Goal: Task Accomplishment & Management: Manage account settings

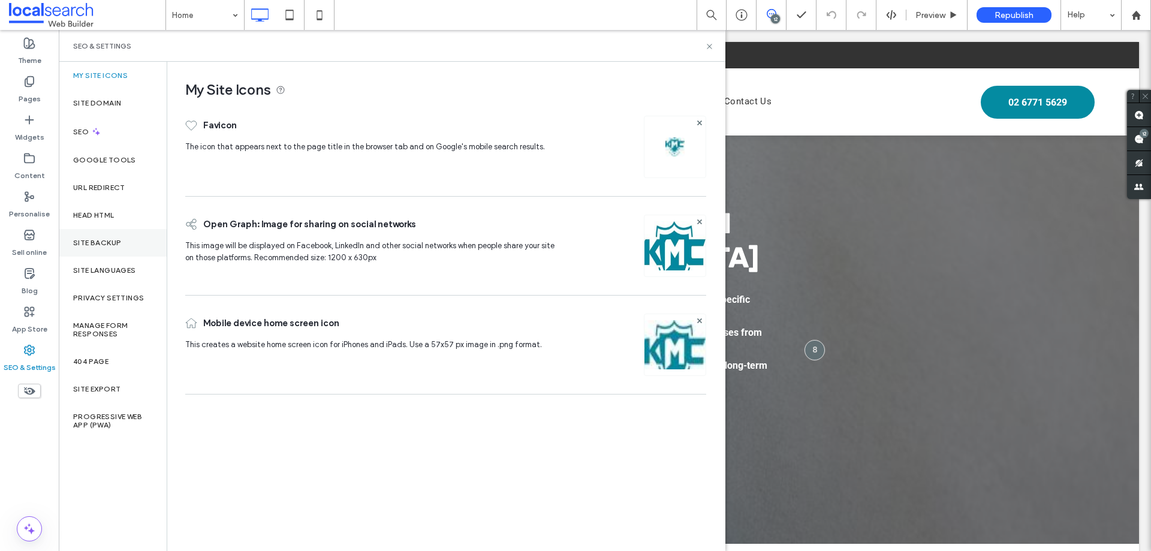
drag, startPoint x: 114, startPoint y: 240, endPoint x: 149, endPoint y: 241, distance: 35.4
click at [114, 240] on label "Site backup" at bounding box center [97, 243] width 48 height 8
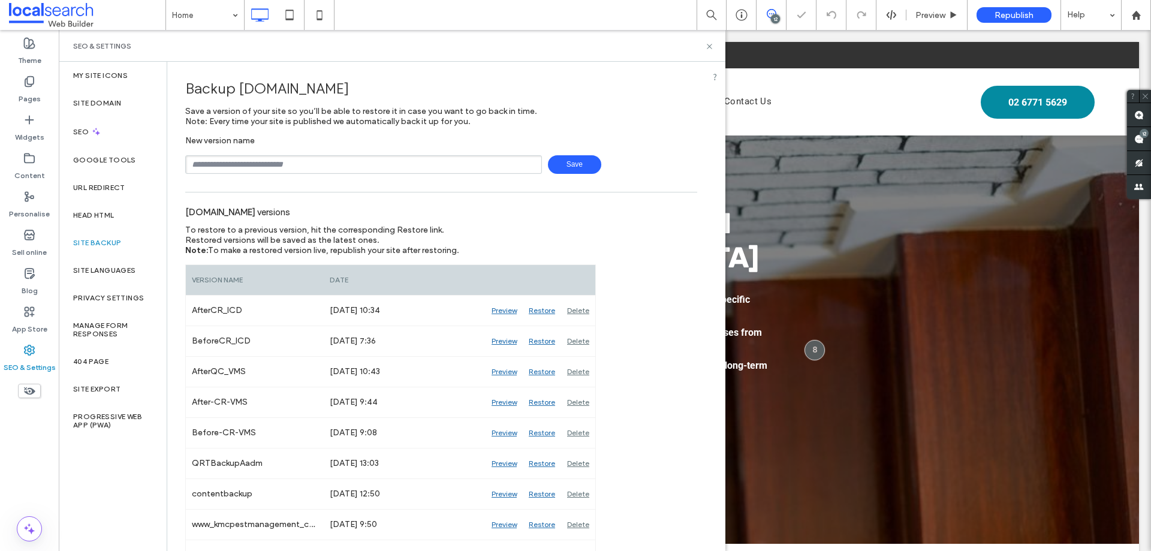
click at [311, 163] on input "text" at bounding box center [363, 164] width 357 height 19
type input "**********"
click at [565, 159] on span "Save" at bounding box center [574, 164] width 53 height 19
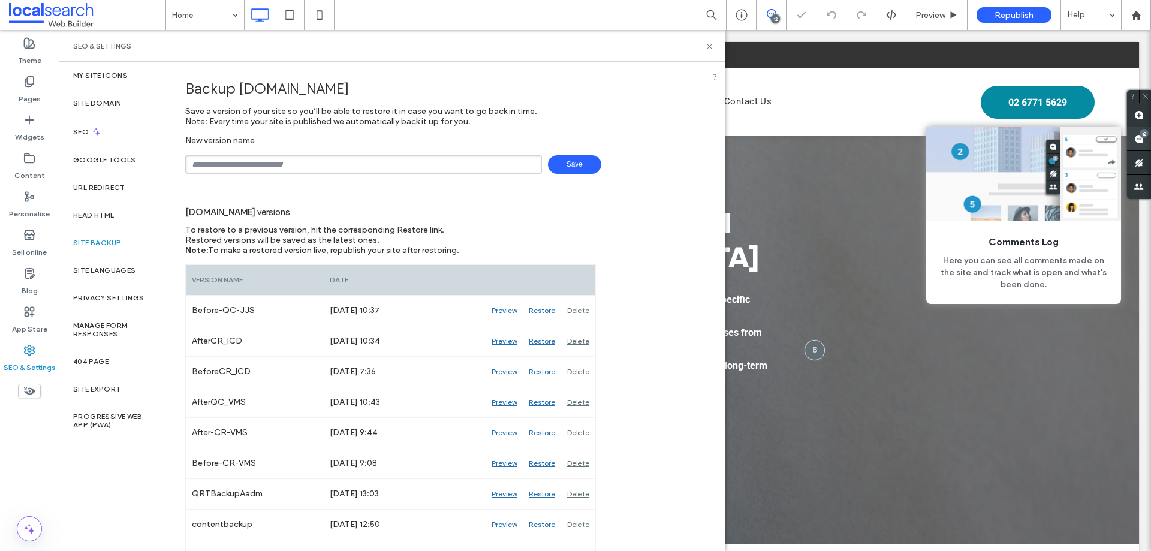
click at [1146, 140] on span at bounding box center [1139, 138] width 24 height 23
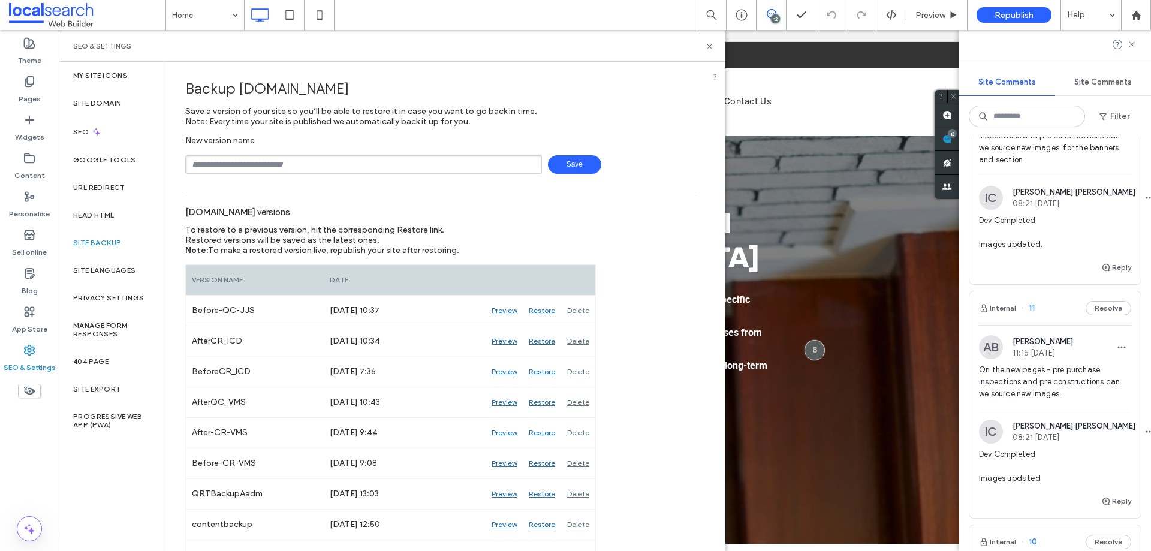
scroll to position [360, 0]
click at [1037, 312] on div "Internal 11 Resolve" at bounding box center [1055, 308] width 171 height 34
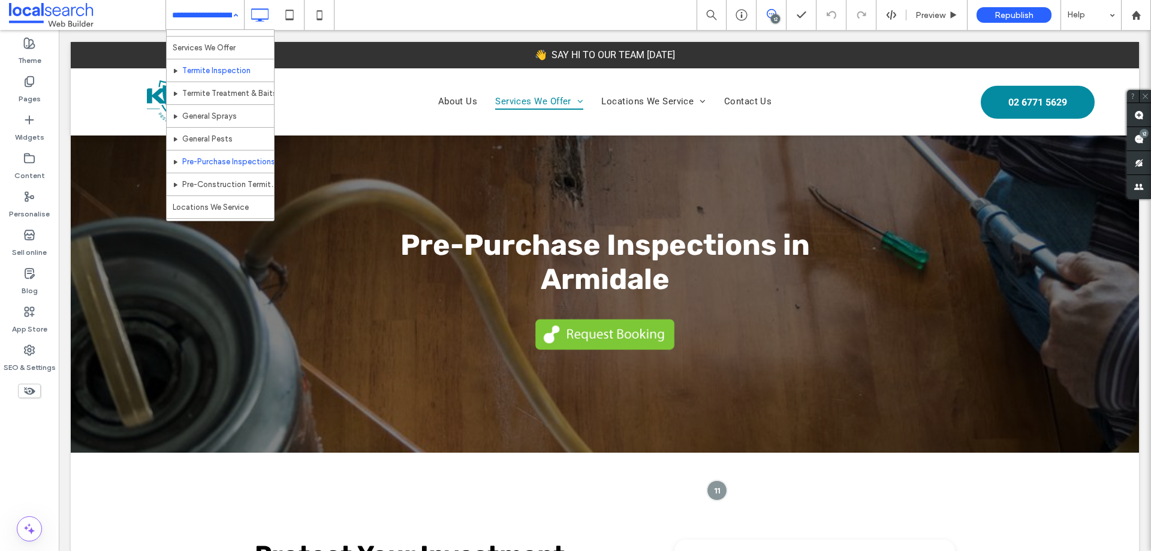
scroll to position [60, 0]
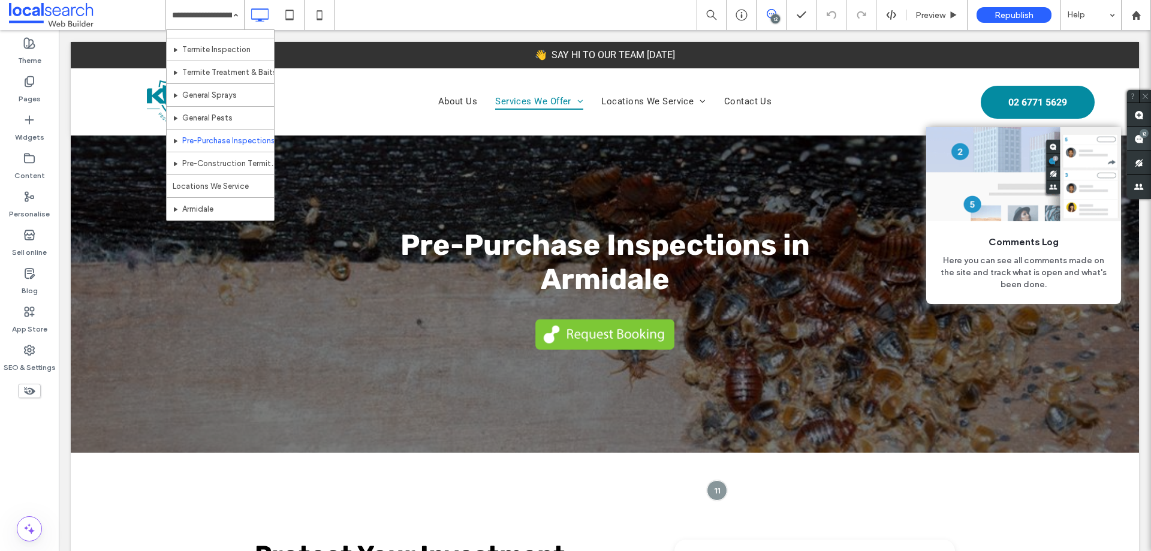
click at [1141, 139] on use at bounding box center [1139, 139] width 10 height 10
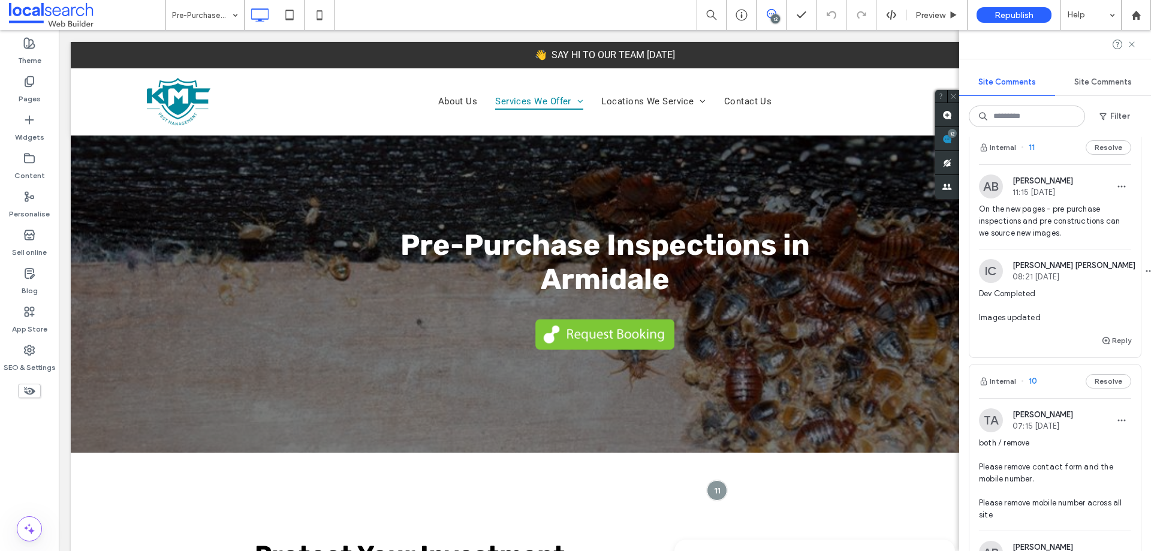
scroll to position [420, 0]
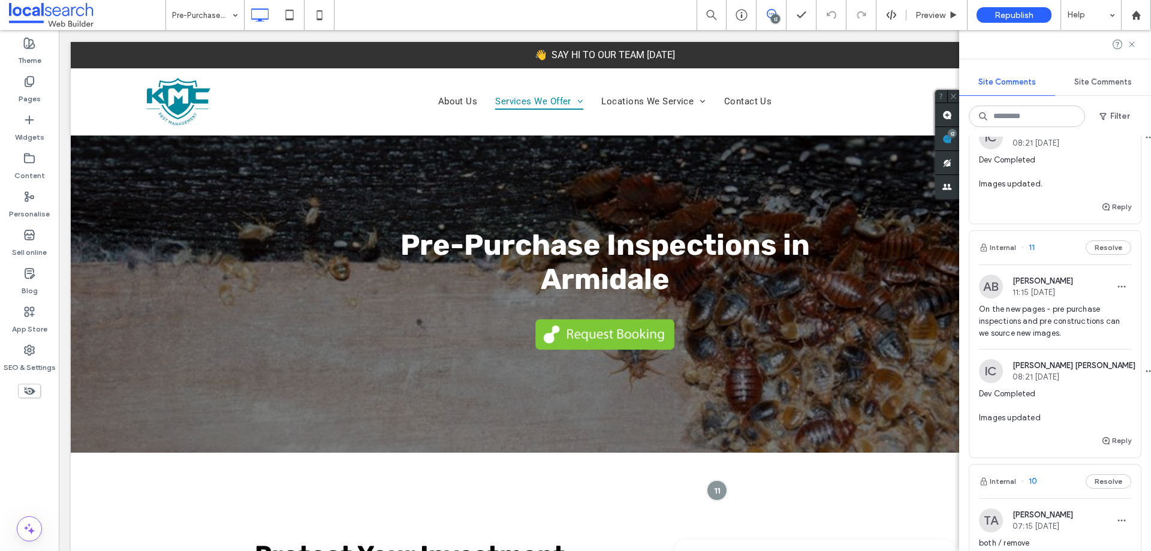
click at [1050, 253] on div "Internal 11 Resolve" at bounding box center [1055, 248] width 171 height 34
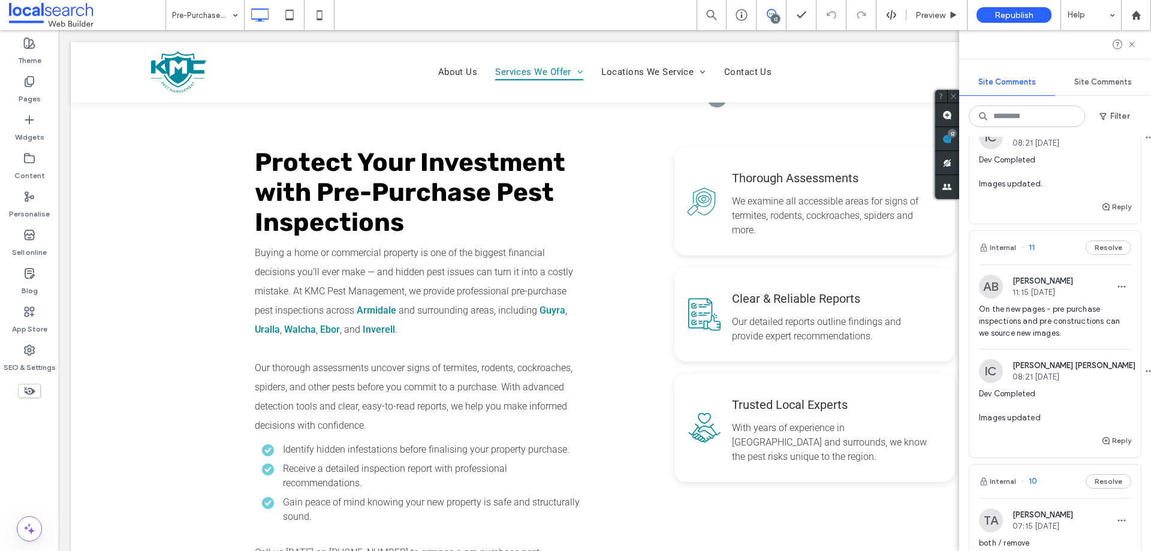
scroll to position [0, 0]
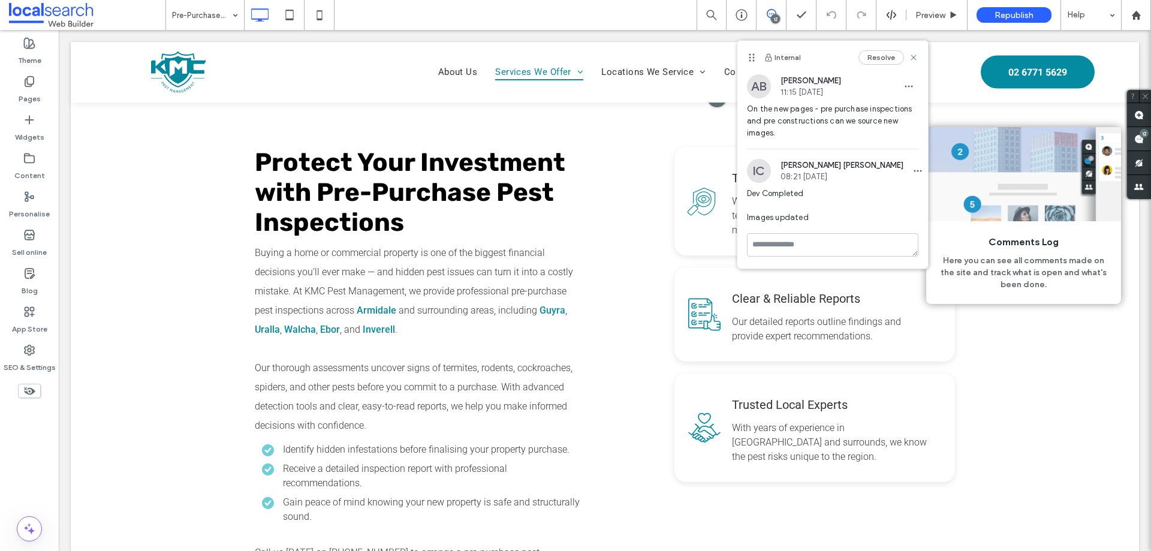
click at [1139, 137] on use at bounding box center [1139, 139] width 10 height 10
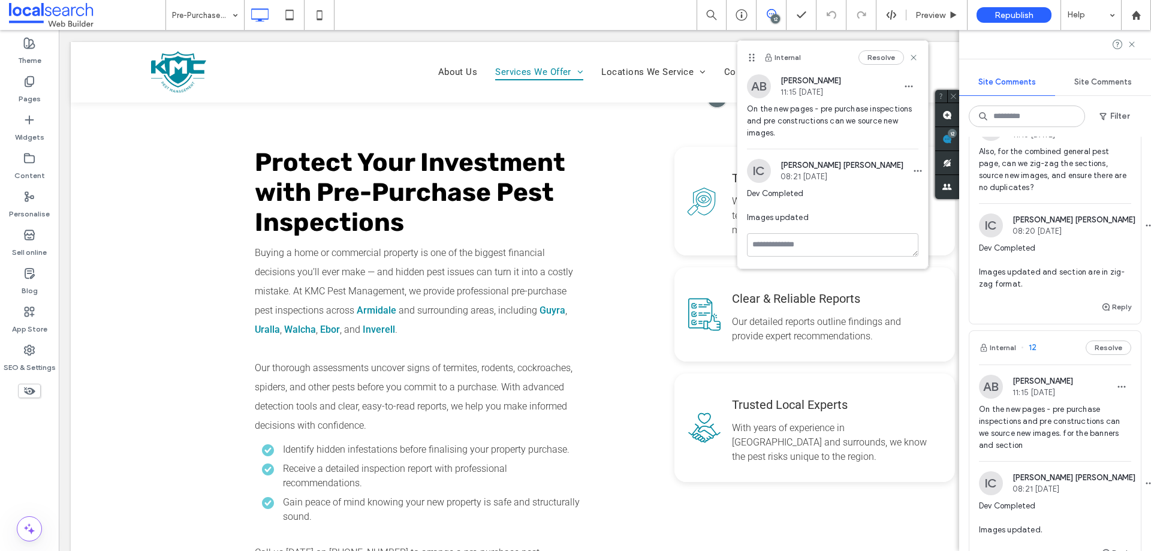
scroll to position [120, 0]
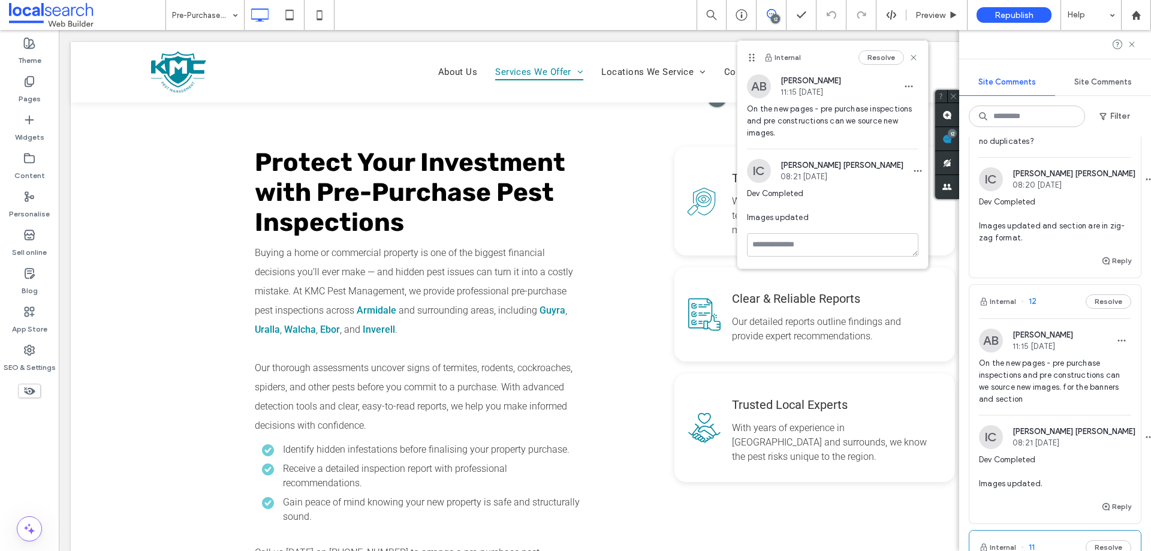
click at [1051, 302] on div "Internal 12 Resolve" at bounding box center [1055, 302] width 171 height 34
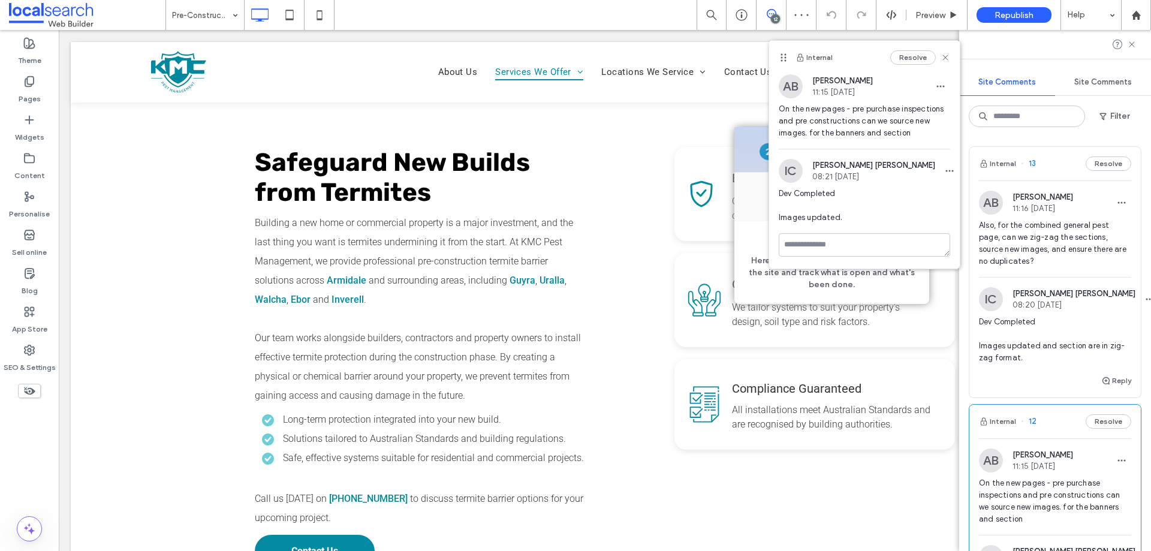
click at [959, 139] on span at bounding box center [947, 138] width 24 height 23
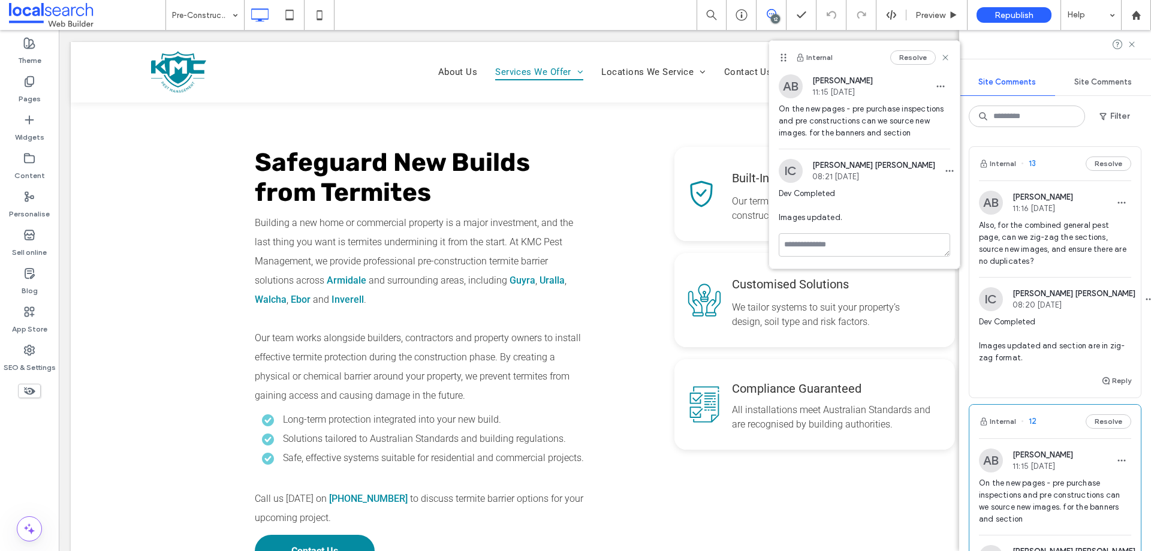
click at [1050, 170] on div "Internal 13 Resolve" at bounding box center [1055, 164] width 171 height 34
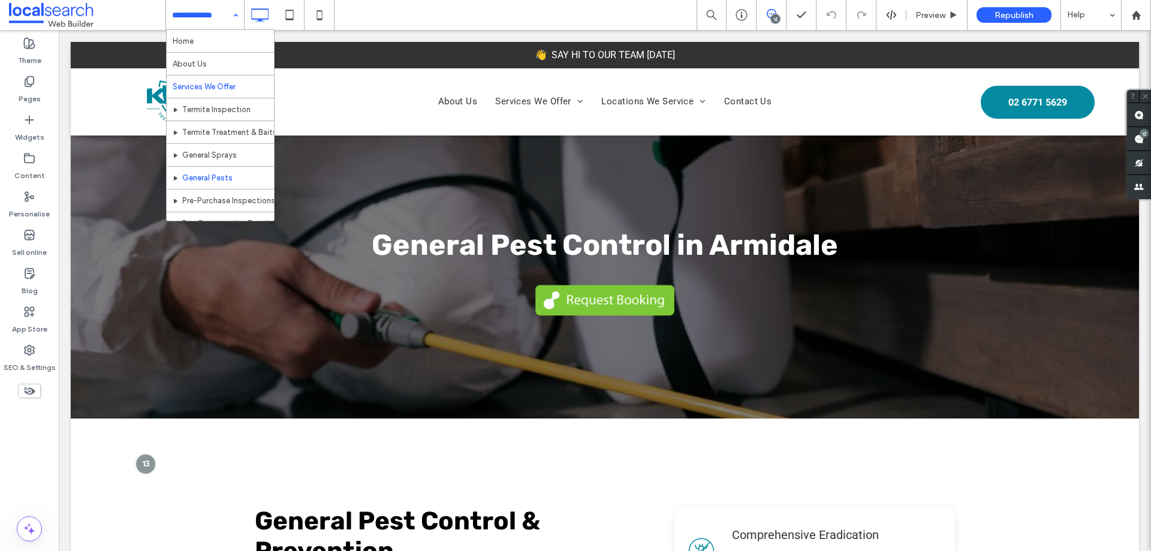
scroll to position [60, 0]
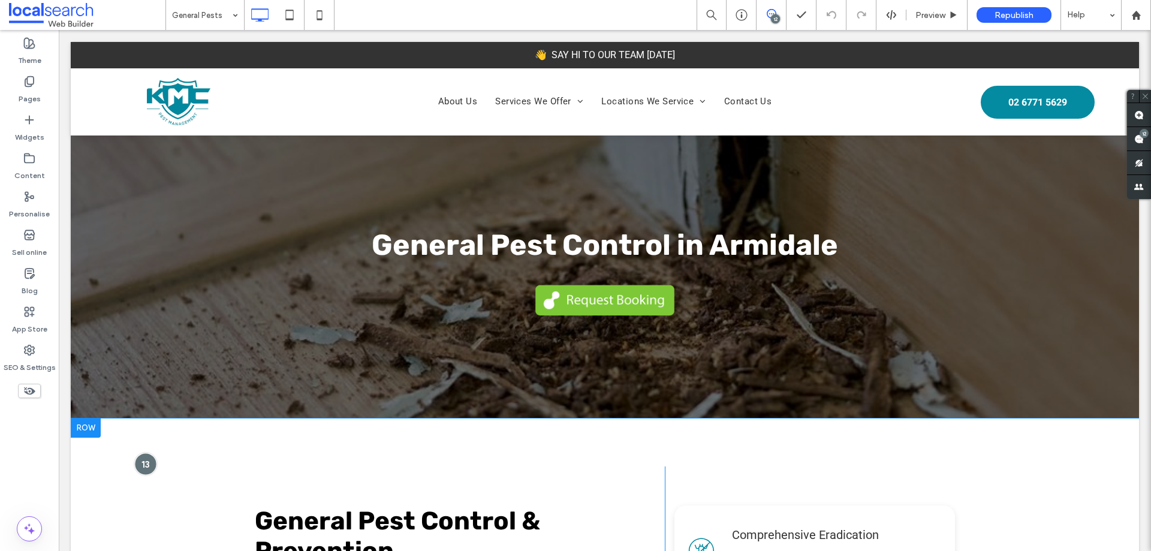
click at [153, 460] on div at bounding box center [145, 464] width 22 height 22
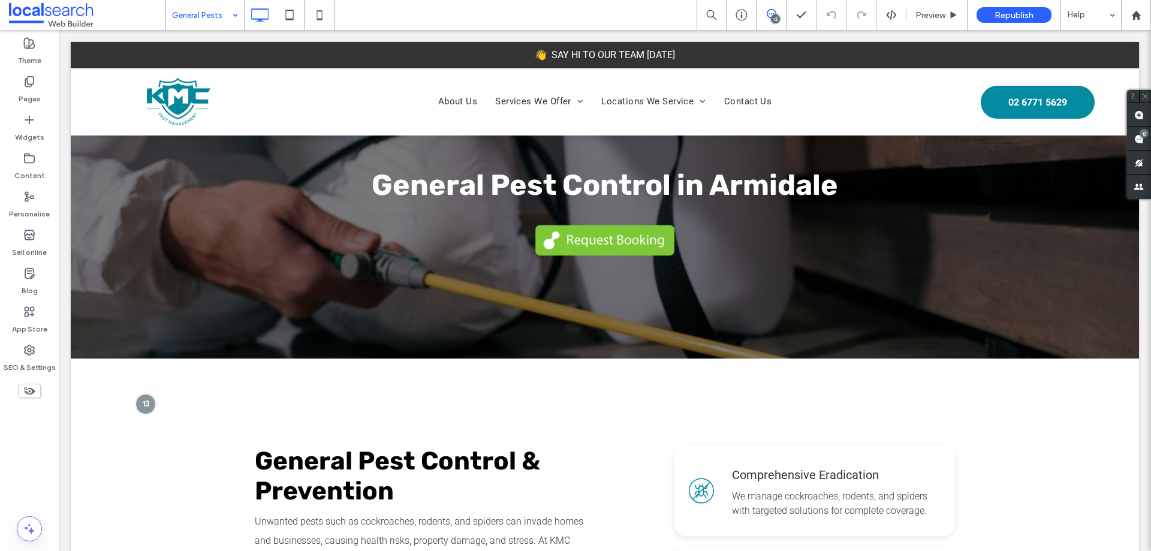
click at [240, 20] on div "General Pests" at bounding box center [205, 15] width 78 height 30
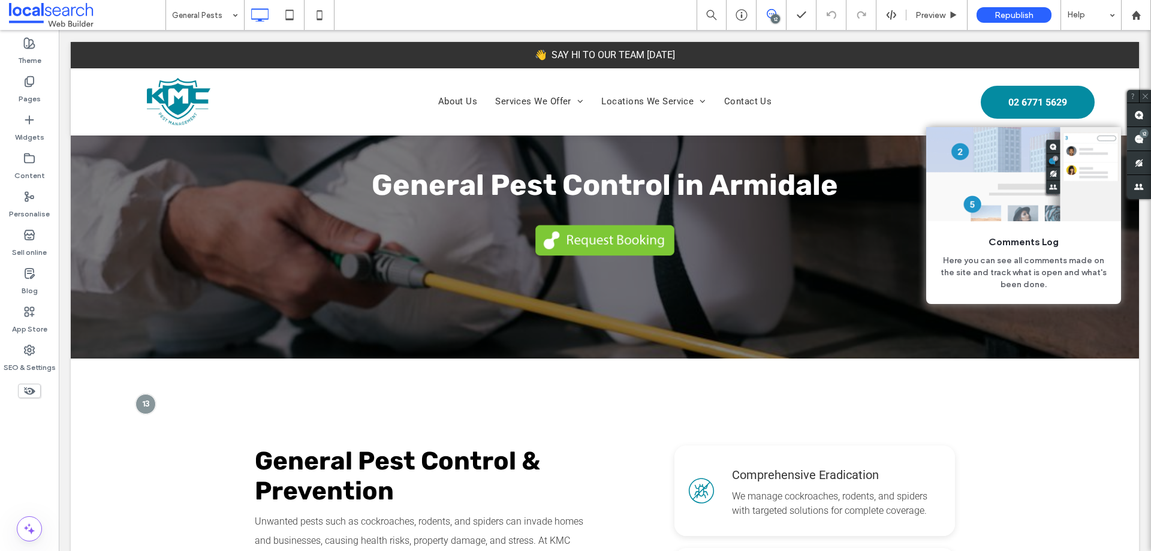
click at [1148, 136] on div "12" at bounding box center [1144, 133] width 9 height 9
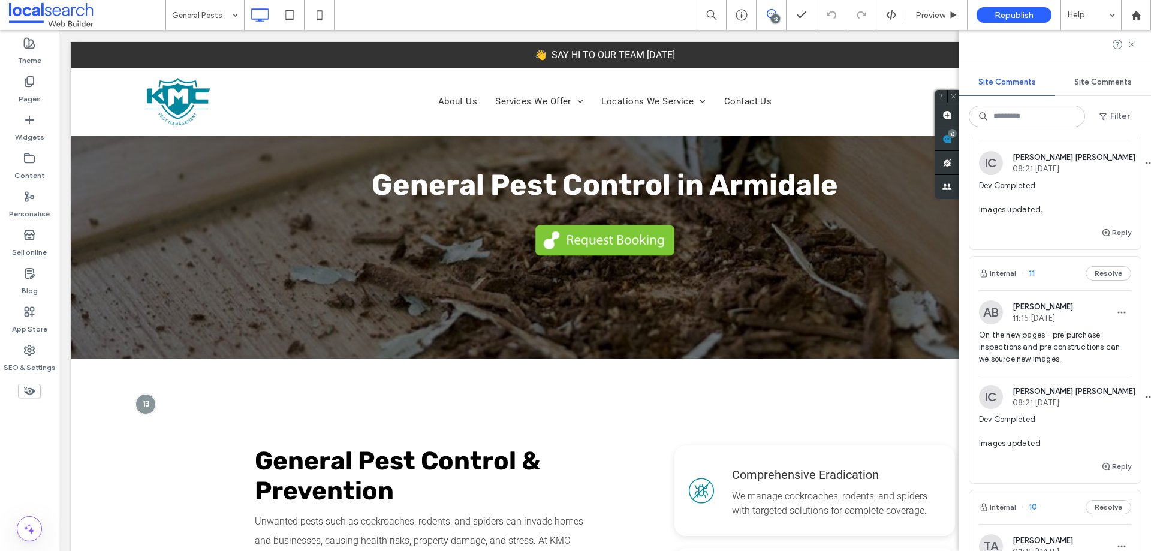
scroll to position [480, 0]
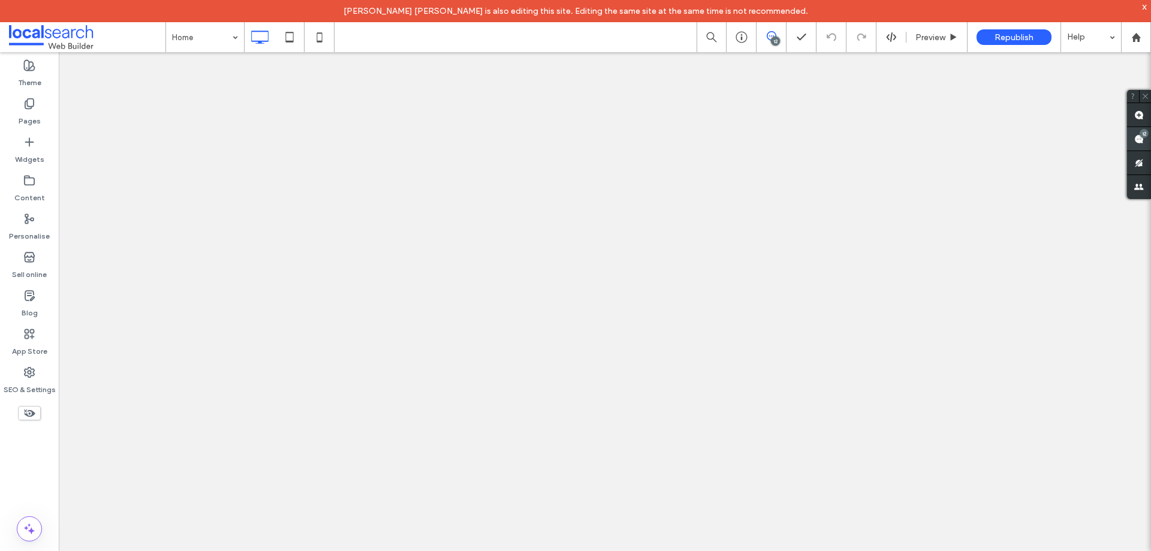
click at [1142, 143] on use at bounding box center [1139, 139] width 10 height 10
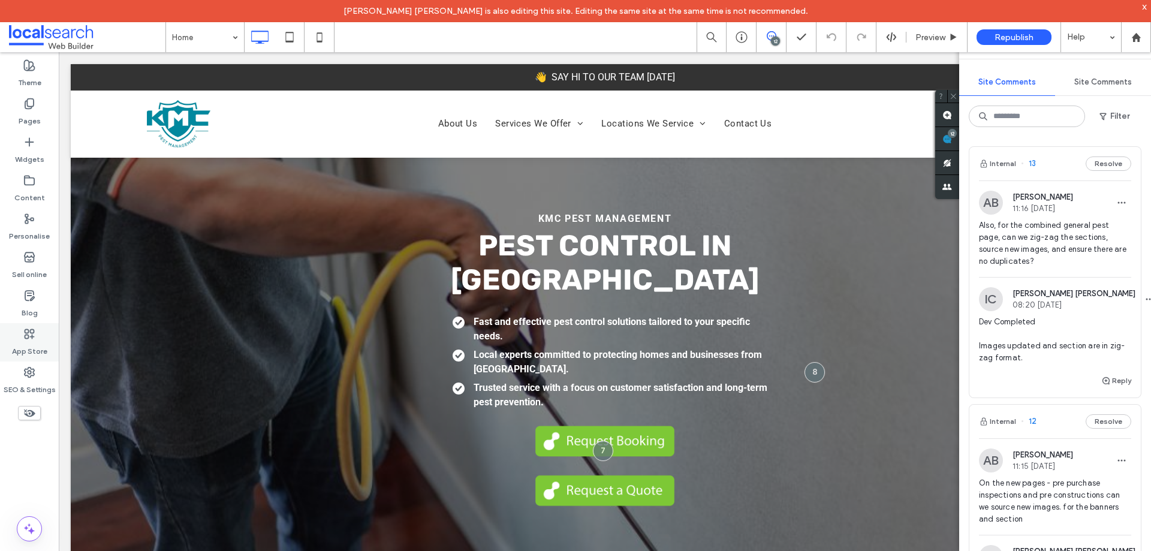
click at [43, 359] on div "App Store" at bounding box center [29, 342] width 59 height 38
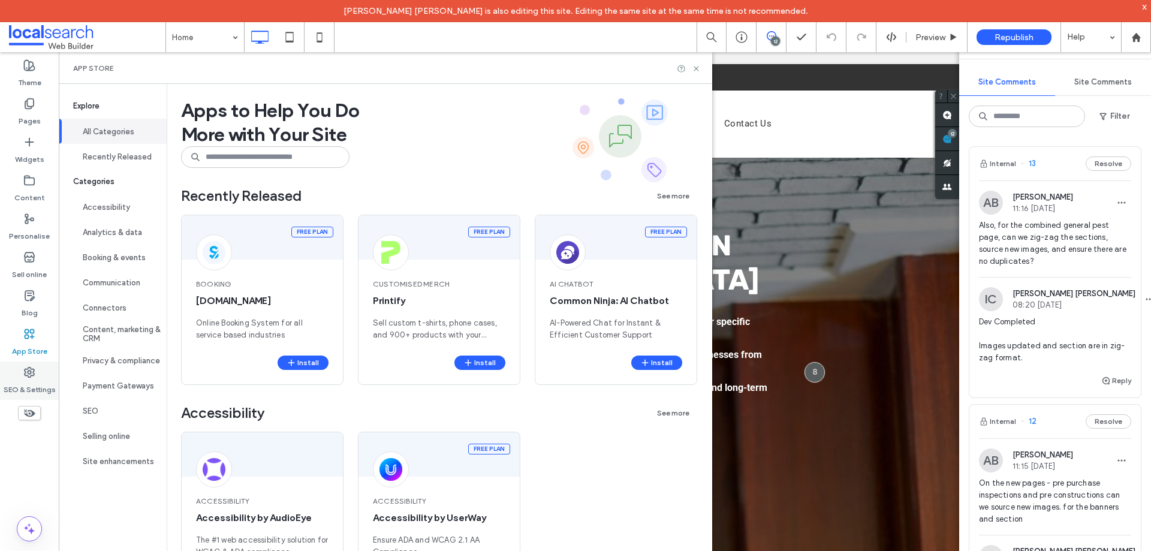
click at [46, 378] on div "SEO & Settings" at bounding box center [29, 381] width 59 height 38
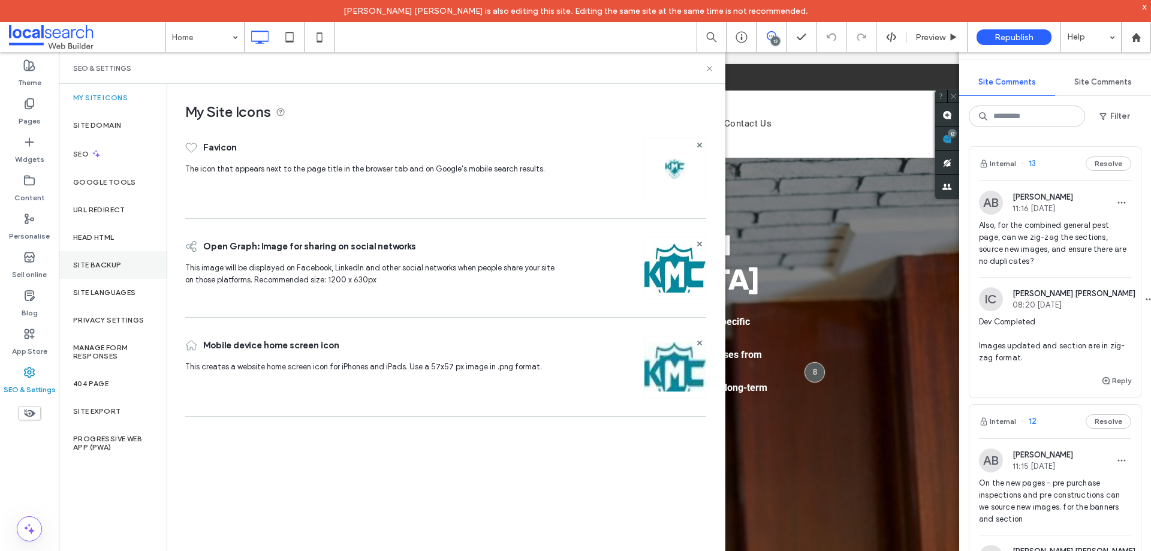
click at [117, 261] on label "Site backup" at bounding box center [97, 265] width 48 height 8
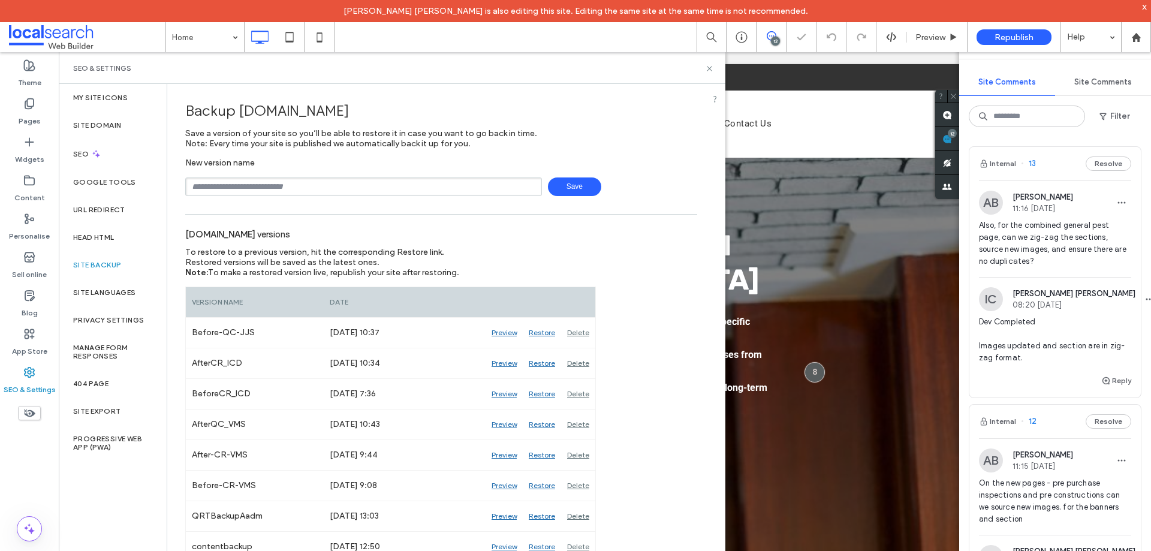
click at [351, 184] on input "text" at bounding box center [363, 186] width 357 height 19
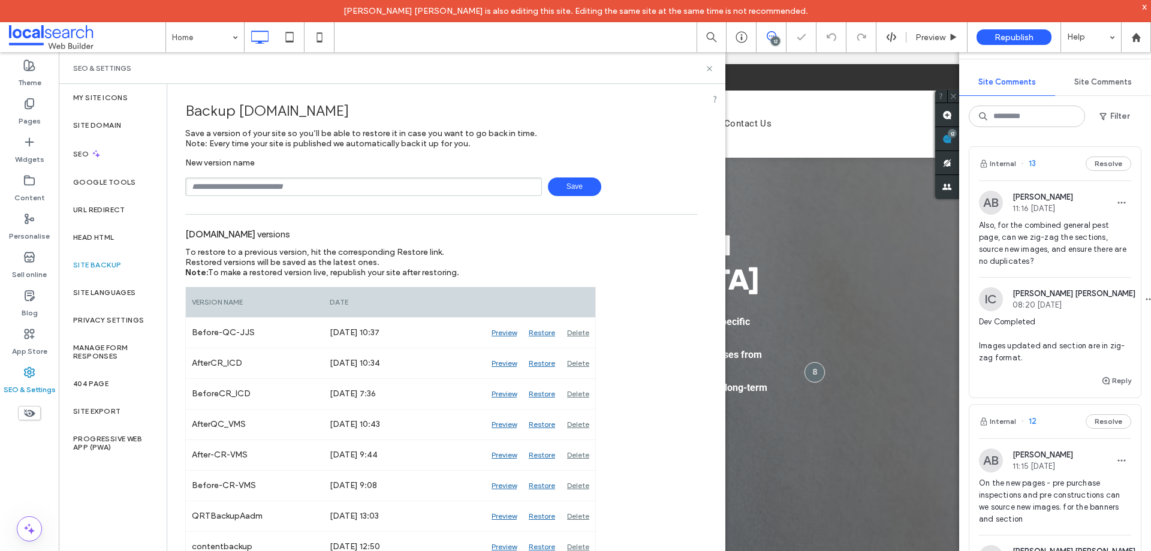
type input "**********"
click at [562, 186] on span "Save" at bounding box center [574, 186] width 53 height 19
drag, startPoint x: 945, startPoint y: 139, endPoint x: 886, endPoint y: 94, distance: 74.0
click at [945, 139] on use at bounding box center [948, 139] width 10 height 10
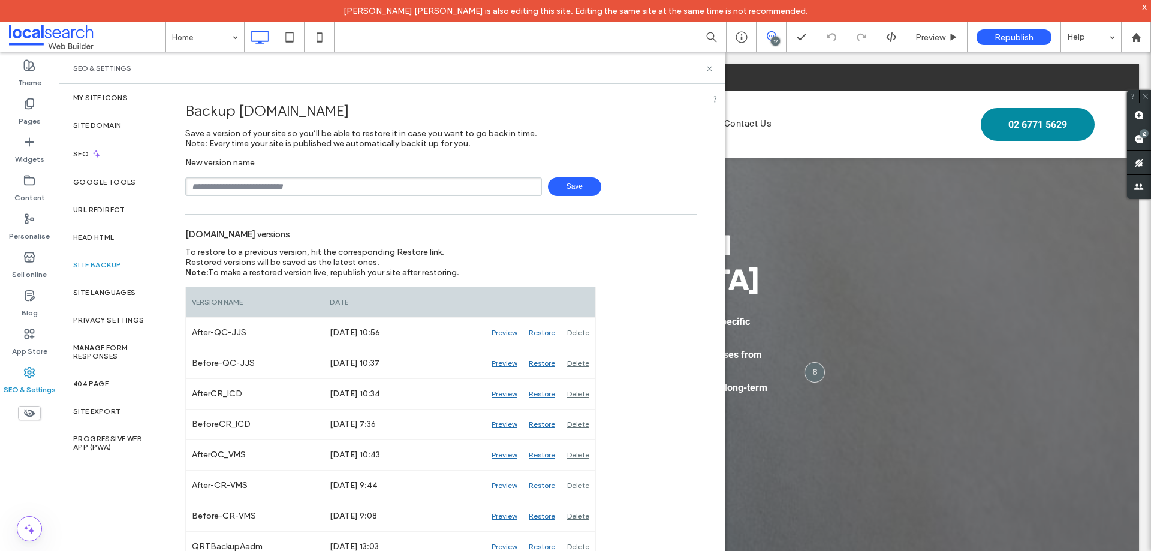
click at [709, 195] on div "Backup www.kmcpestmanagement.com.au Save a version of your site so you’ll be ab…" at bounding box center [446, 328] width 558 height 489
drag, startPoint x: 704, startPoint y: 240, endPoint x: 703, endPoint y: 228, distance: 12.1
click at [686, 192] on div "Save" at bounding box center [441, 186] width 512 height 19
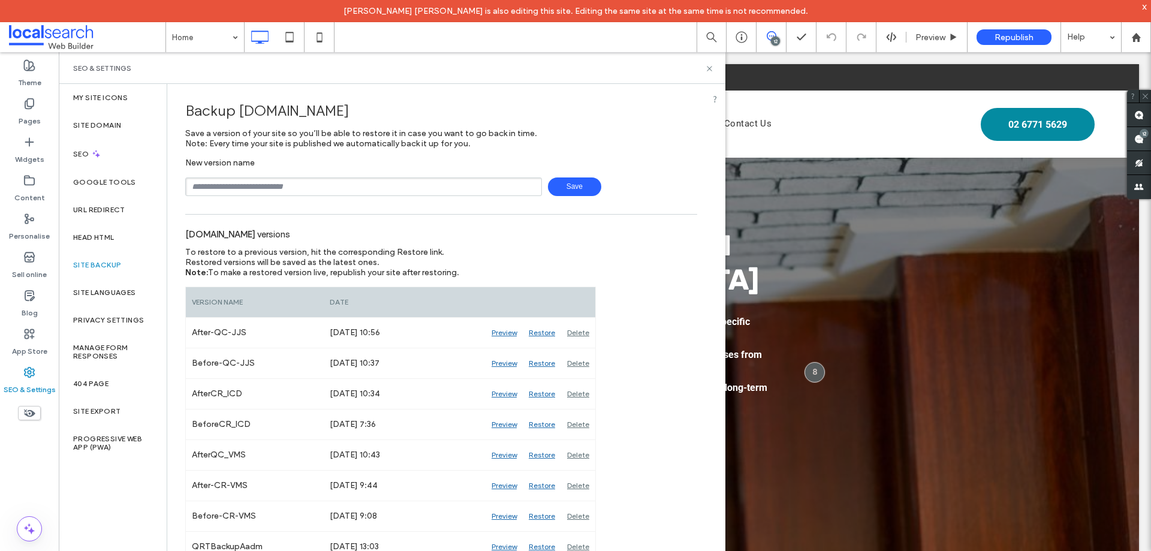
click at [1142, 137] on div "12" at bounding box center [1144, 133] width 9 height 9
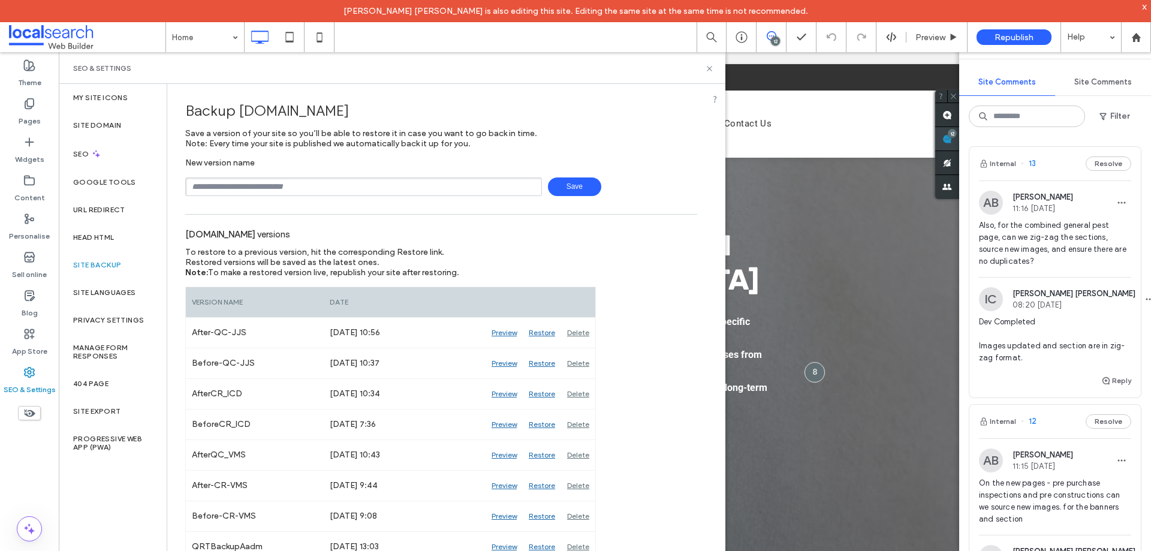
drag, startPoint x: 946, startPoint y: 142, endPoint x: 887, endPoint y: 89, distance: 79.0
click at [946, 142] on use at bounding box center [948, 139] width 10 height 10
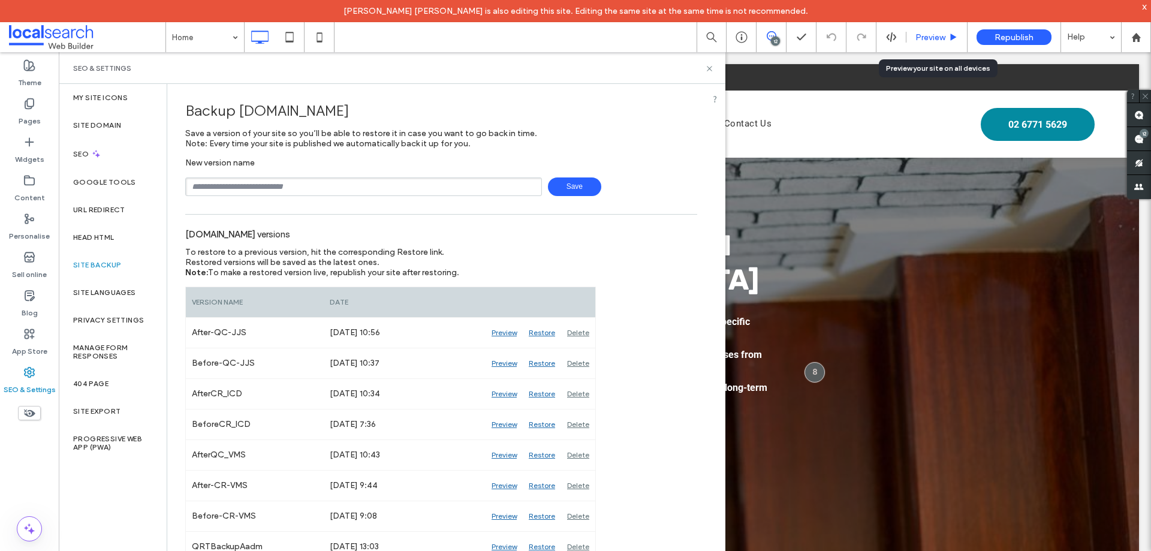
click at [938, 34] on span "Preview" at bounding box center [931, 37] width 30 height 10
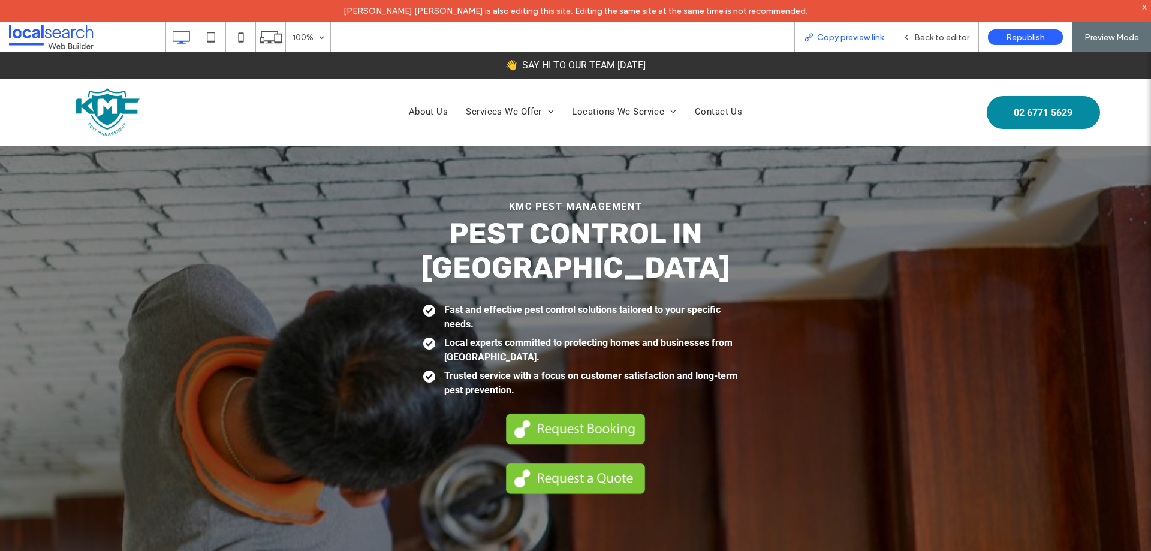
click at [854, 32] on span "Copy preview link" at bounding box center [850, 37] width 67 height 10
